Goal: Information Seeking & Learning: Learn about a topic

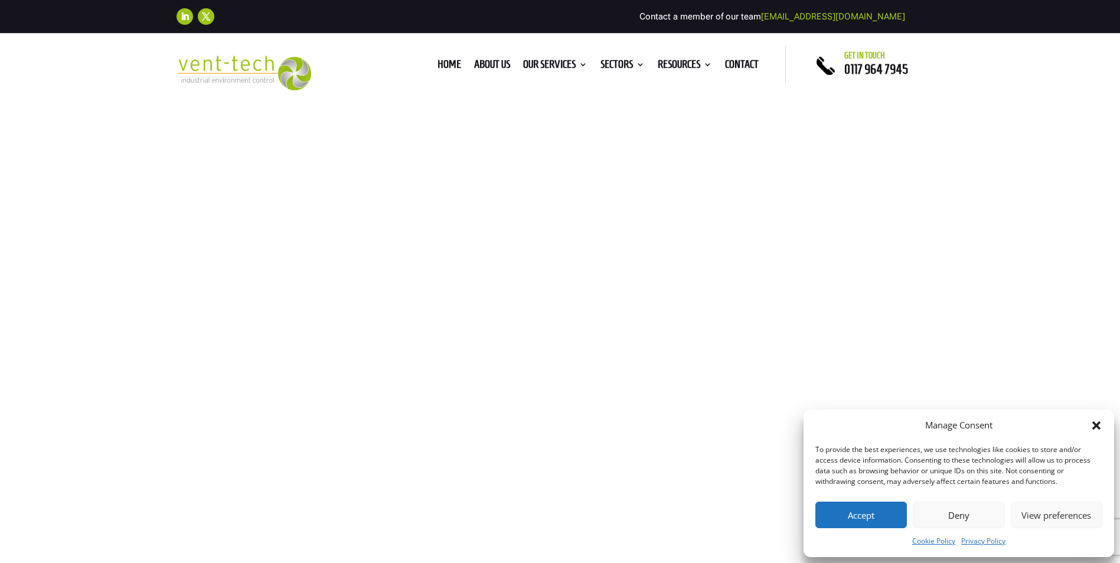
click at [868, 513] on button "Accept" at bounding box center [860, 515] width 91 height 27
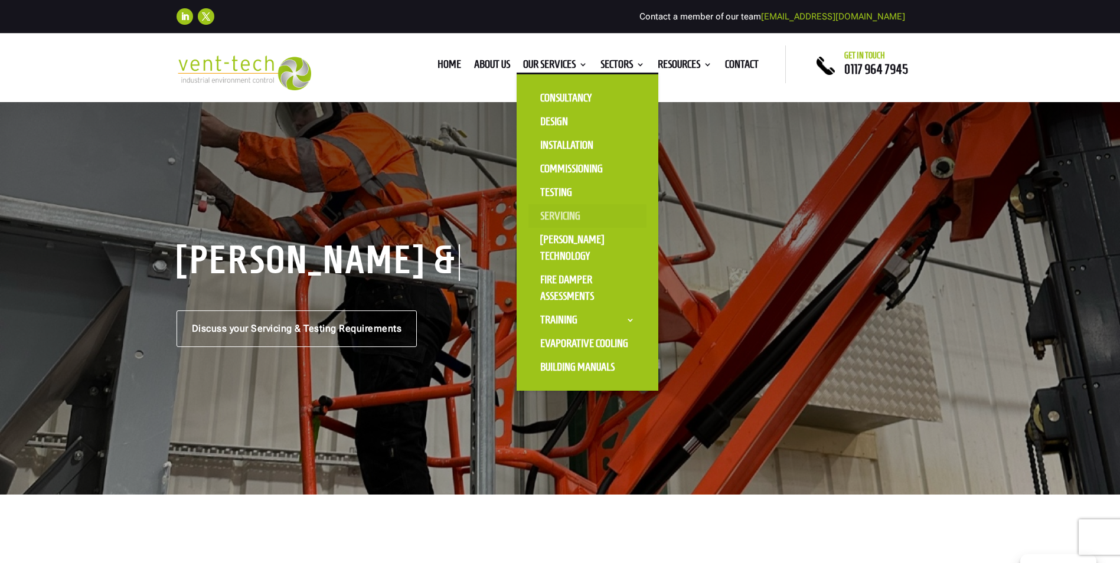
click at [559, 214] on link "Servicing" at bounding box center [587, 216] width 118 height 24
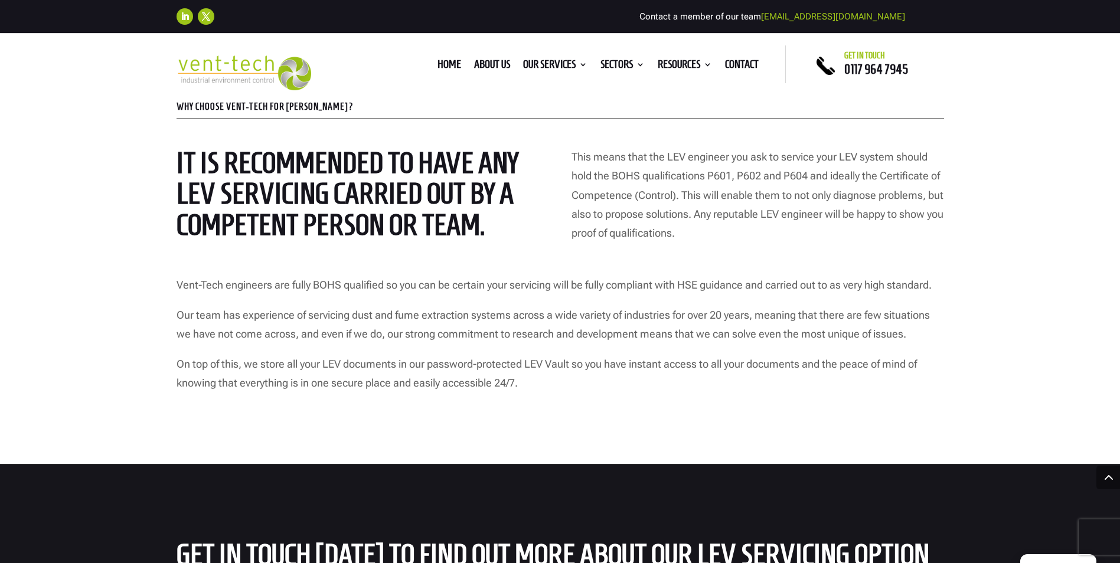
scroll to position [4958, 0]
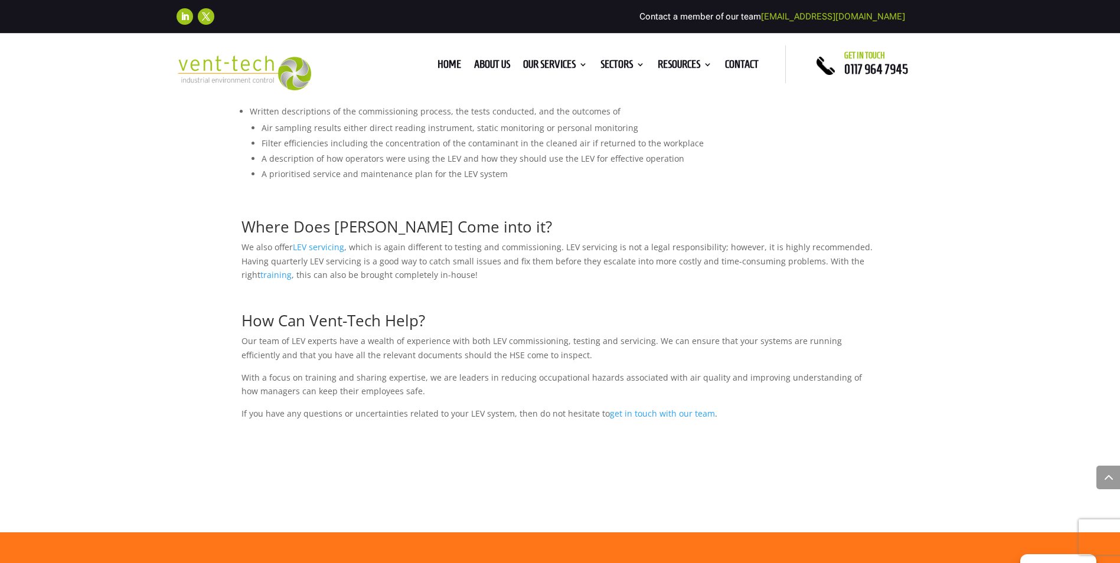
scroll to position [1830, 0]
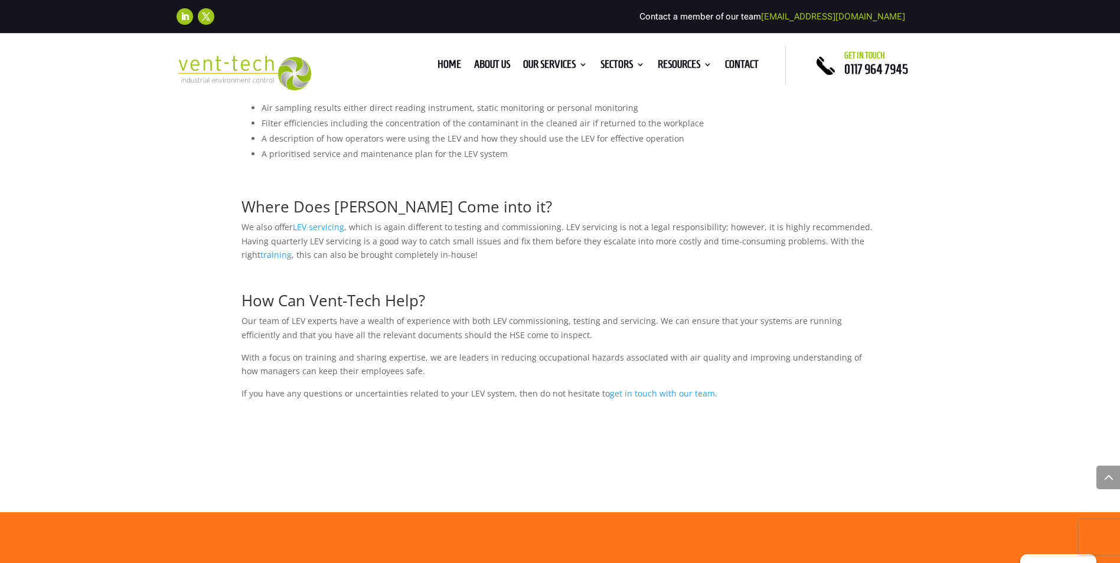
click at [322, 227] on span "LEV servicing" at bounding box center [318, 226] width 51 height 11
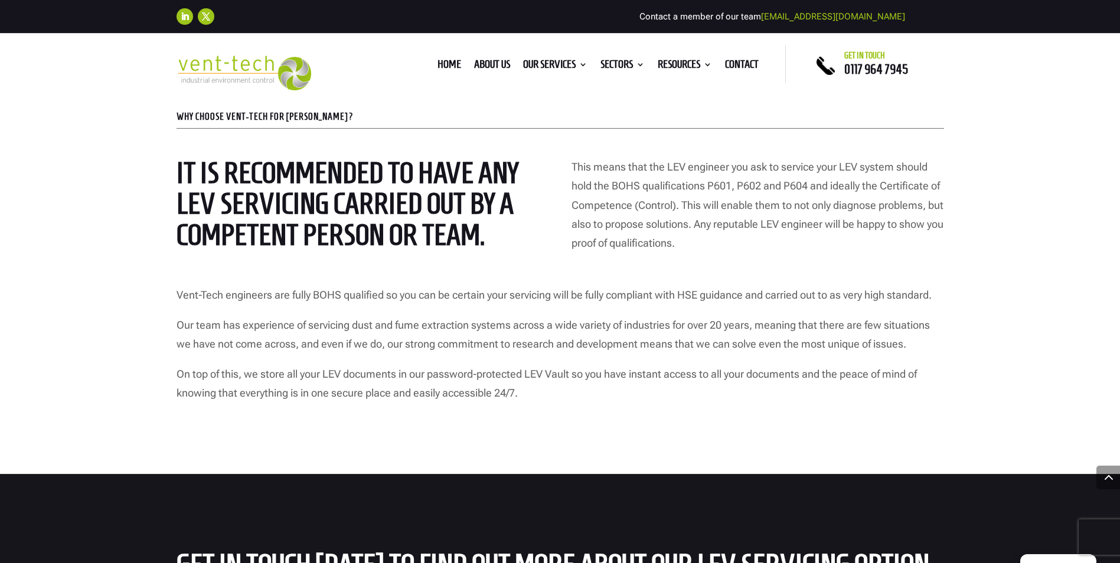
scroll to position [4958, 0]
